Goal: Task Accomplishment & Management: Manage account settings

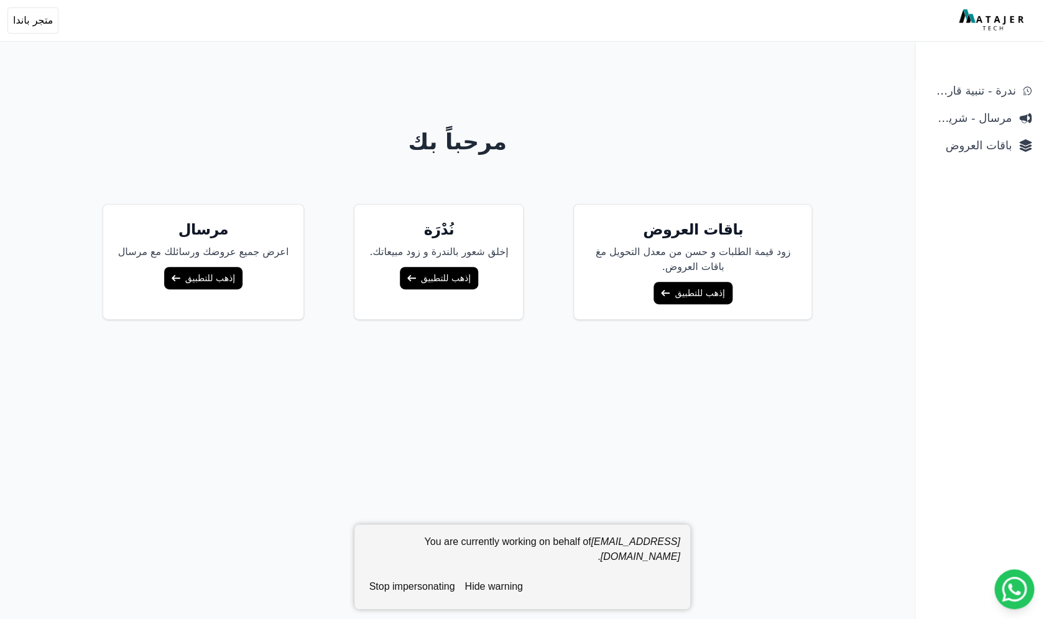
click at [670, 292] on link "إذهب للتطبيق" at bounding box center [693, 293] width 78 height 22
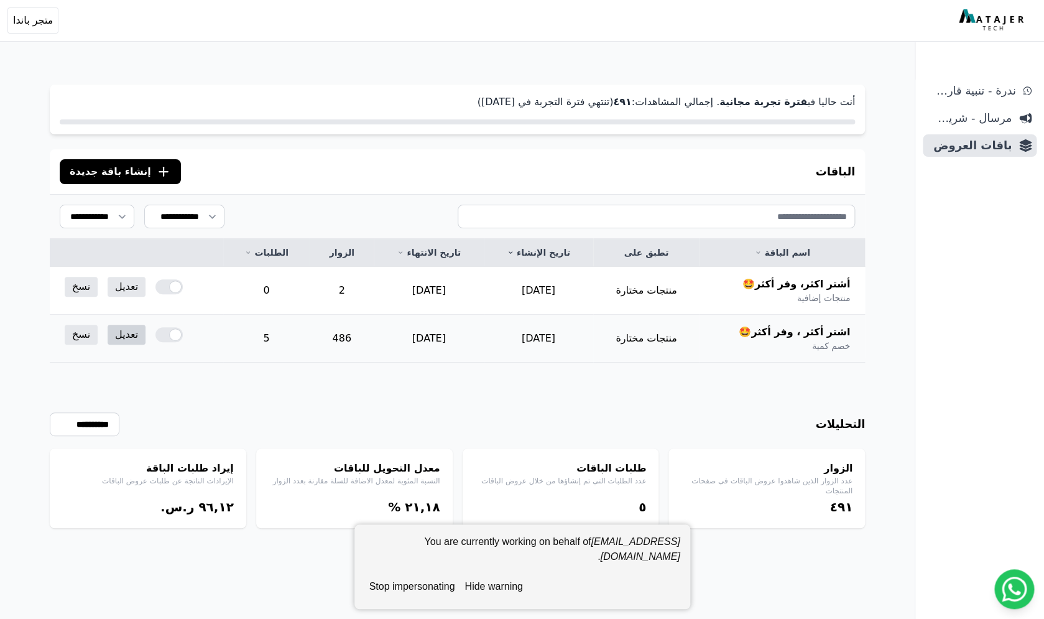
click at [127, 336] on link "تعديل" at bounding box center [127, 335] width 38 height 20
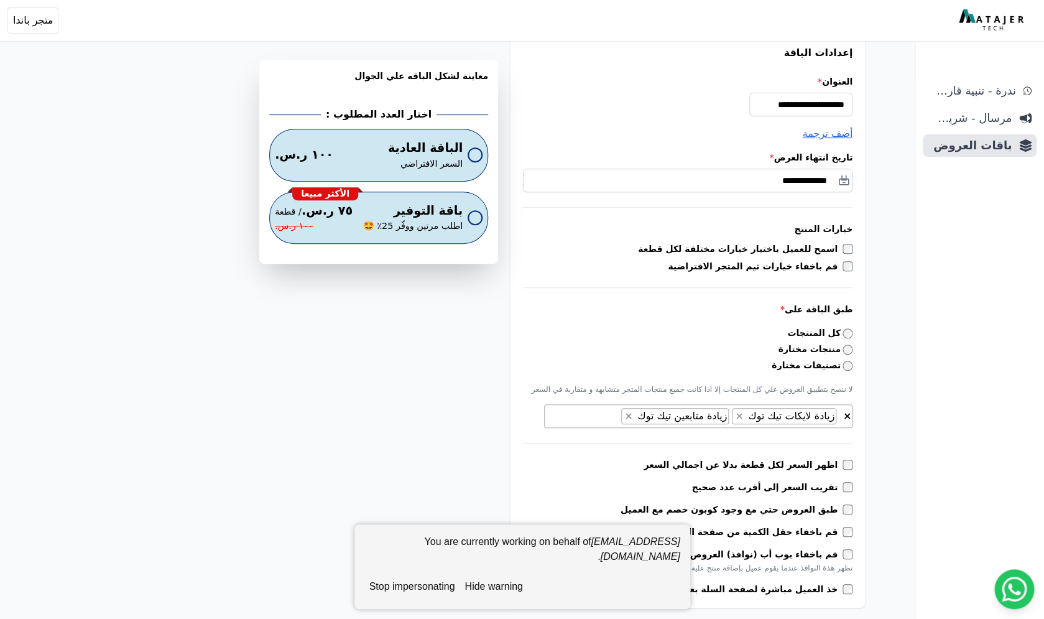
scroll to position [183, 0]
